Goal: Navigation & Orientation: Find specific page/section

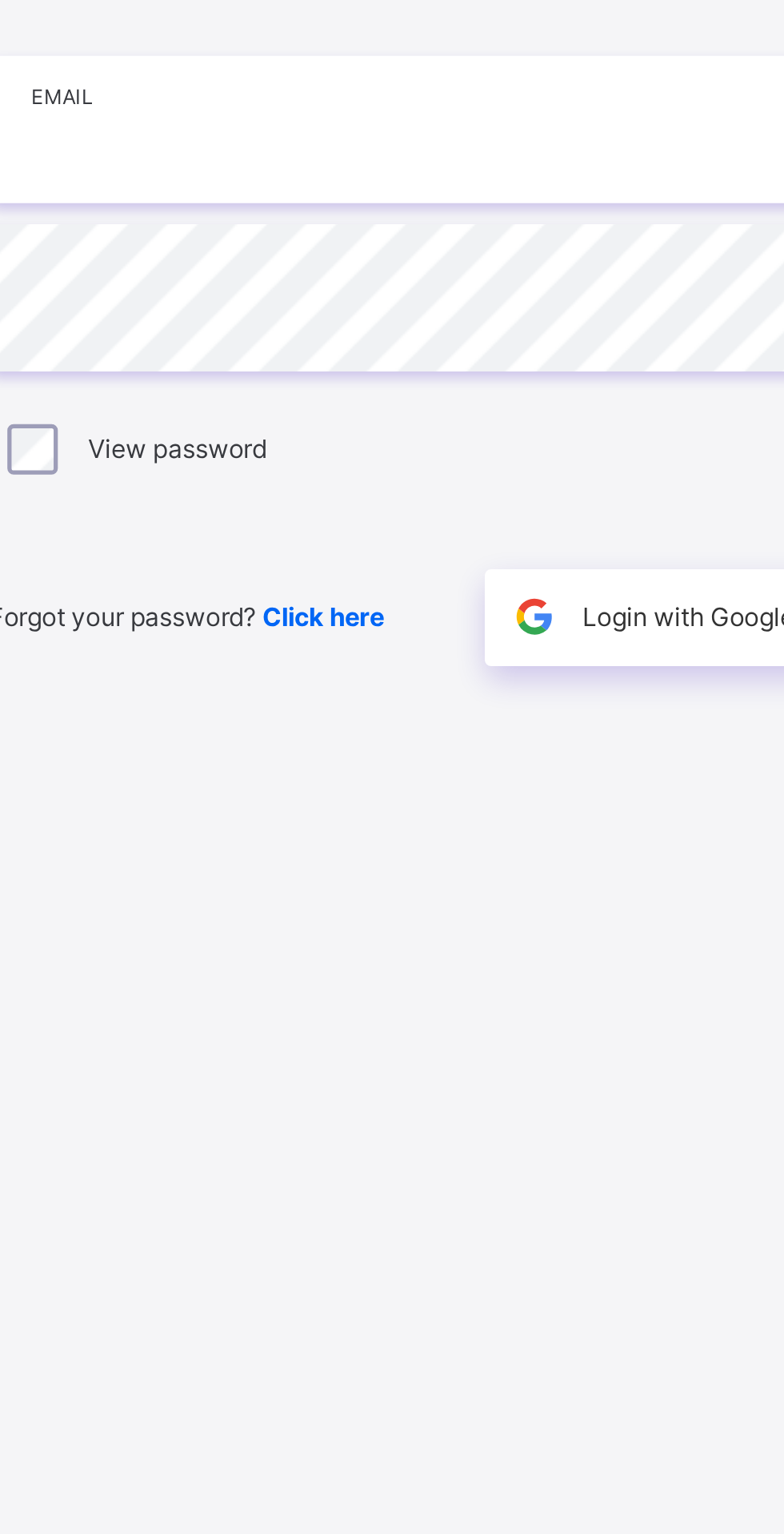
type input "**********"
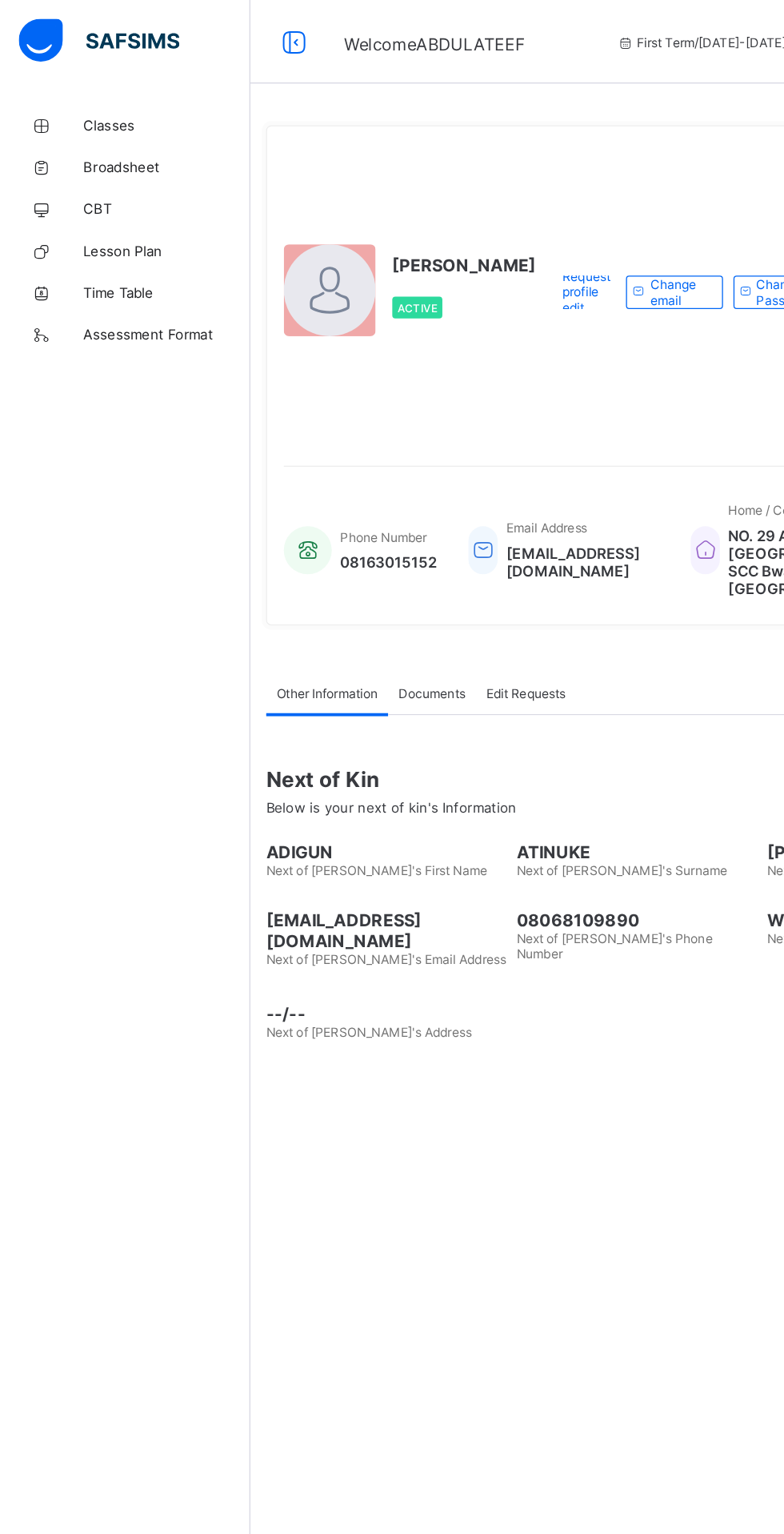
click at [111, 95] on span "Classes" at bounding box center [128, 96] width 128 height 13
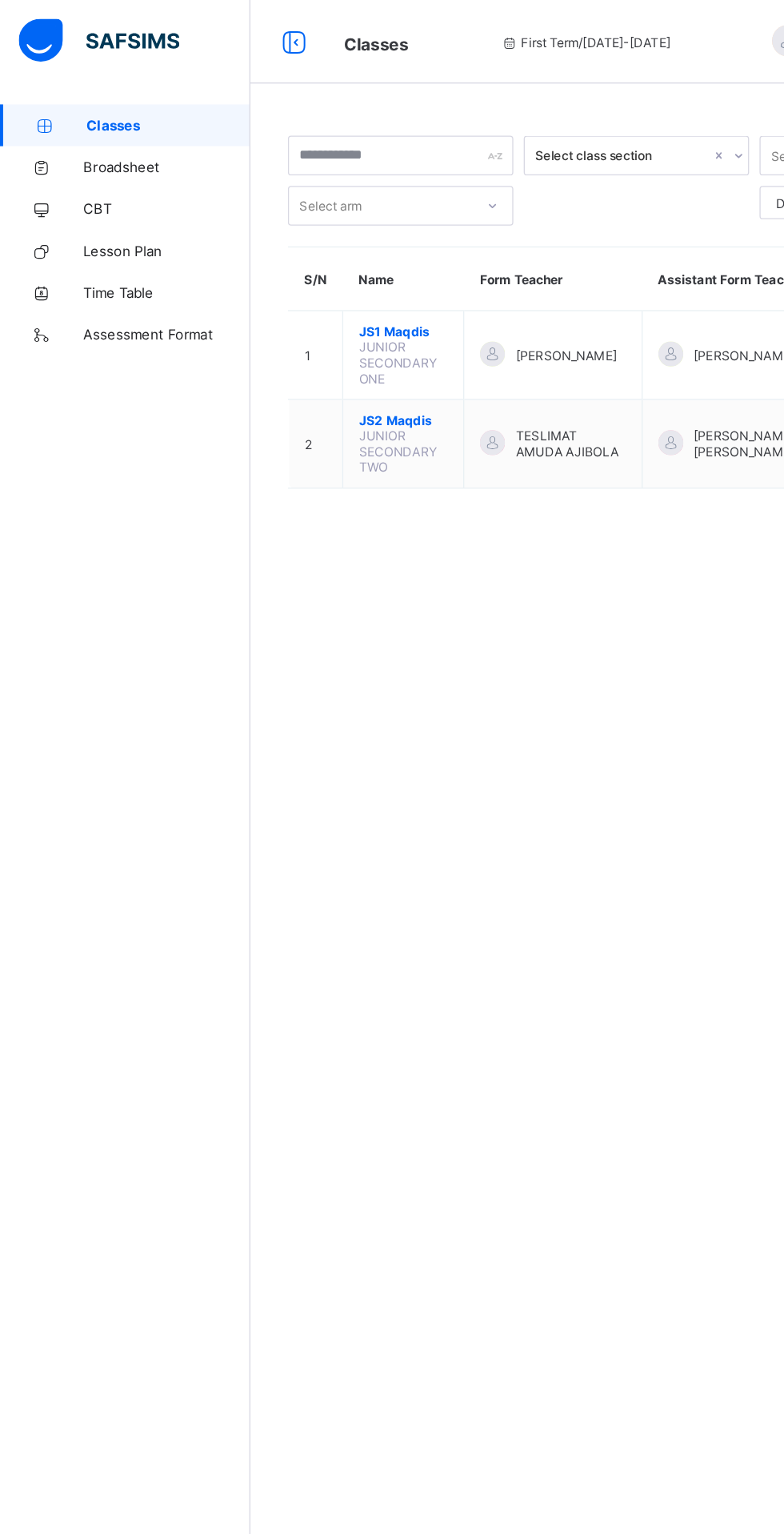
click at [310, 253] on span "JS1 Maqdis" at bounding box center [309, 254] width 68 height 12
